Goal: Transaction & Acquisition: Subscribe to service/newsletter

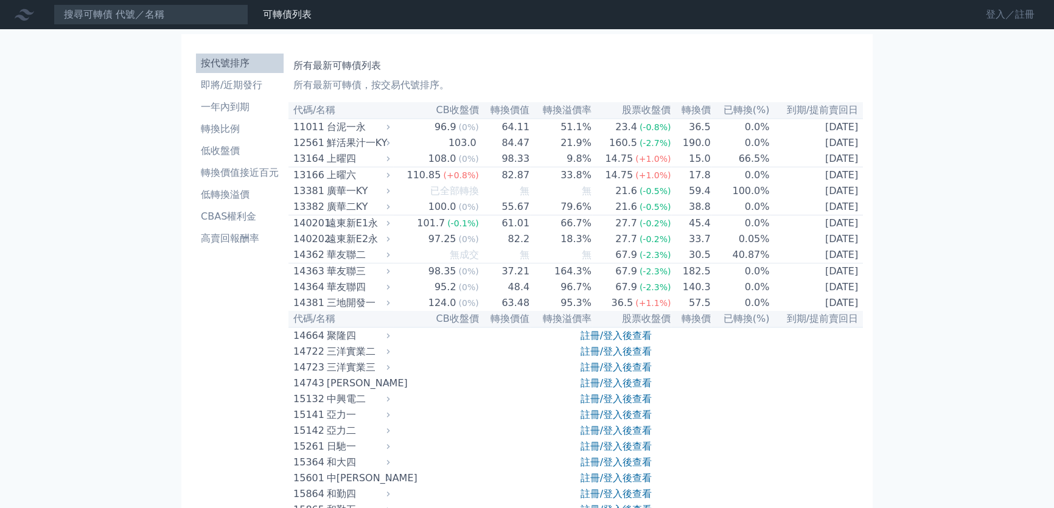
click at [1007, 23] on link "登入／註冊" at bounding box center [1010, 14] width 68 height 19
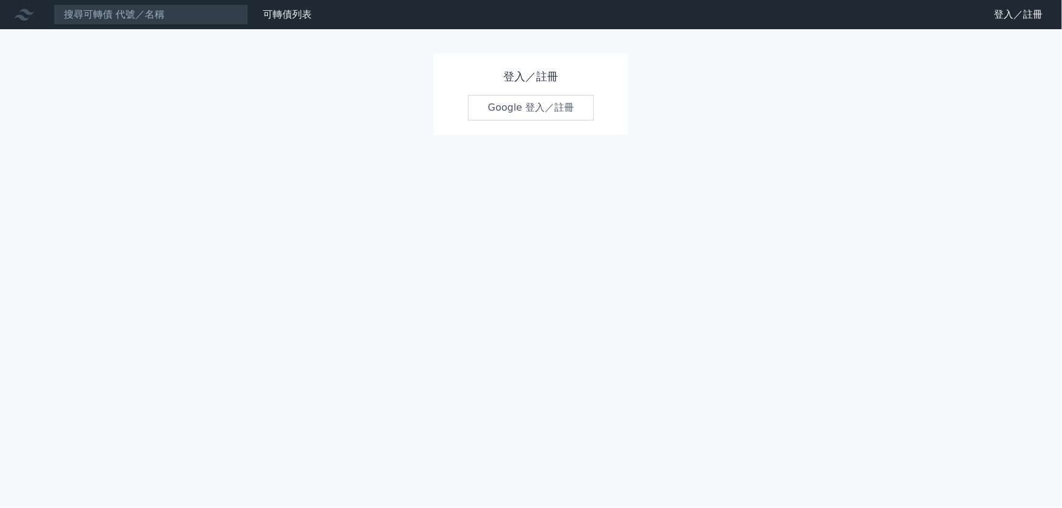
click at [528, 102] on link "Google 登入／註冊" at bounding box center [531, 108] width 127 height 26
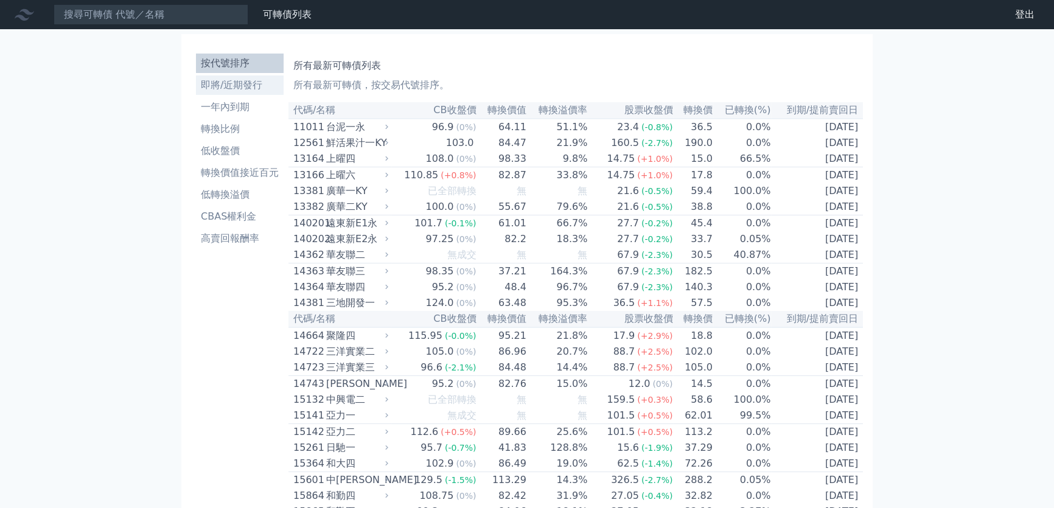
click at [231, 79] on li "即將/近期發行" at bounding box center [240, 85] width 88 height 15
